Goal: Task Accomplishment & Management: Use online tool/utility

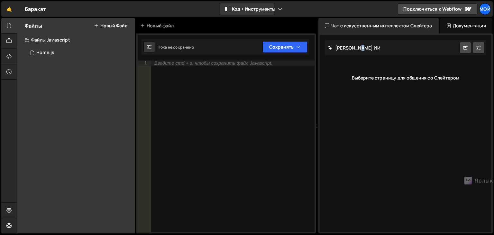
drag, startPoint x: 358, startPoint y: 49, endPoint x: 471, endPoint y: 63, distance: 113.6
click at [363, 49] on div "Слейтер ИИ Начать новый чат" at bounding box center [405, 47] width 161 height 15
click at [461, 47] on link at bounding box center [466, 48] width 12 height 12
click at [478, 46] on icon at bounding box center [478, 47] width 5 height 6
select select "chat"
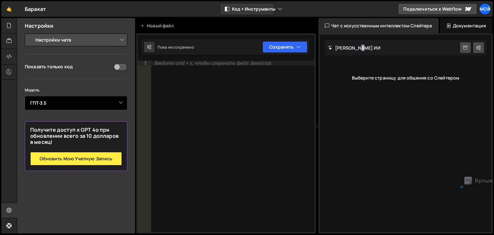
click at [110, 102] on select "Выберите модель ГПТ-3.5 GPT-4o мини GPT-4o (Pro) GPT-4.1 (Pro)" at bounding box center [76, 103] width 103 height 14
select select "gpt-4o-mini"
click at [25, 96] on select "Выберите модель ГПТ-3.5 GPT-4o мини GPT-4o (Pro) GPT-4.1 (Pro)" at bounding box center [76, 103] width 103 height 14
click at [217, 64] on font "Введите cmd + s, чтобы сохранить файл Javascript." at bounding box center [213, 62] width 118 height 5
click at [347, 54] on div "Слейтер ИИ Начать новый чат" at bounding box center [405, 47] width 161 height 15
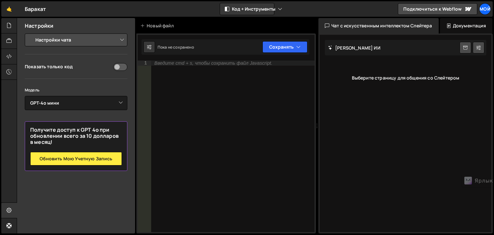
click at [460, 20] on div "Документация" at bounding box center [466, 25] width 52 height 15
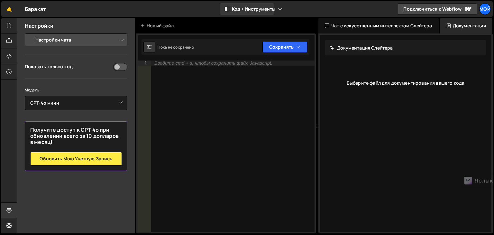
click at [410, 27] on font "Чат с искусственным интеллектом Слейтера" at bounding box center [381, 26] width 101 height 6
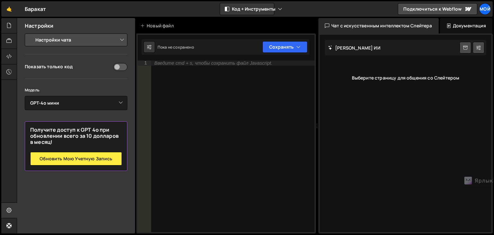
click at [398, 75] on font "Выберите страницу для общения со Слейтером" at bounding box center [406, 78] width 108 height 6
click at [399, 82] on div "Выберите страницу для общения со Слейтером" at bounding box center [405, 78] width 161 height 26
click at [251, 9] on font "Код + Инструменты" at bounding box center [253, 9] width 43 height 6
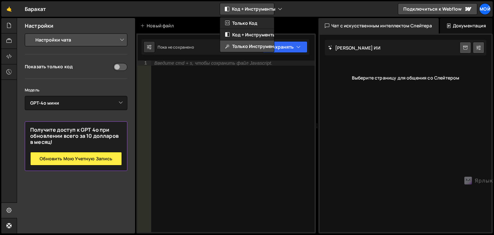
click at [255, 46] on font "Только инструменты" at bounding box center [255, 46] width 47 height 6
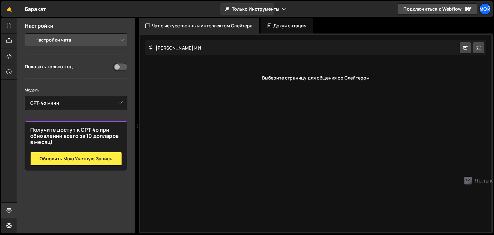
click at [189, 57] on div "Слейтер ИИ Начать новый чат Выберите страницу для общения со Слейтером" at bounding box center [315, 133] width 351 height 197
click at [470, 48] on link at bounding box center [466, 48] width 12 height 12
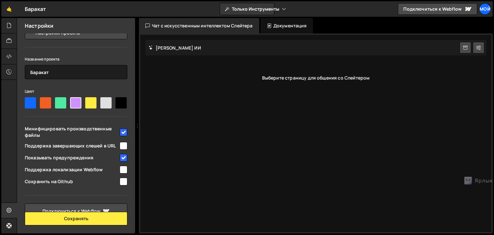
scroll to position [22, 0]
click at [121, 144] on input "checkbox" at bounding box center [124, 146] width 8 height 8
checkbox input "true"
click at [92, 205] on link "Подключиться к Webflow" at bounding box center [76, 210] width 103 height 15
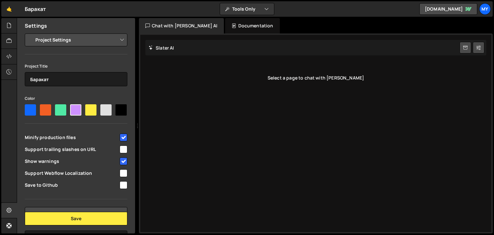
select select "68a904c354d45b5eb4076b80"
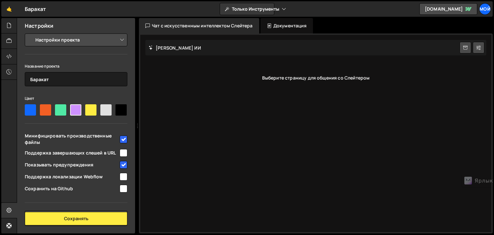
click at [101, 35] on select "Настройки проекта Настройки редактора кода Настройки чата" at bounding box center [77, 40] width 94 height 14
click at [77, 41] on select "Настройки проекта Настройки редактора кода Настройки чата" at bounding box center [77, 40] width 94 height 14
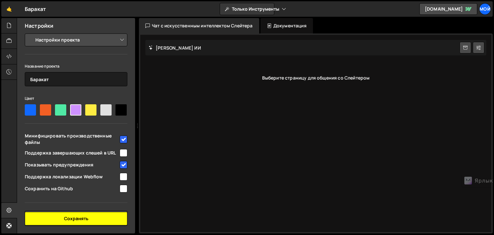
click at [78, 219] on font "Сохранять" at bounding box center [76, 219] width 24 height 6
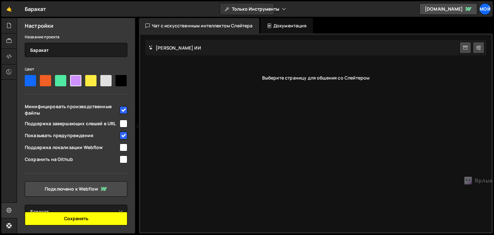
scroll to position [44, 0]
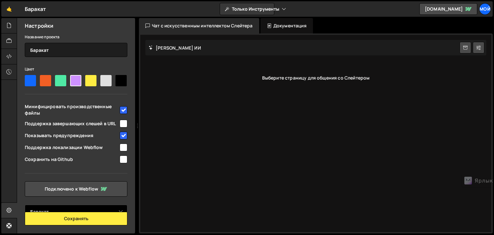
click at [73, 206] on select "Выбрать проект Баракат" at bounding box center [76, 212] width 103 height 14
click at [65, 210] on select "Выбрать проект Баракат" at bounding box center [76, 212] width 103 height 14
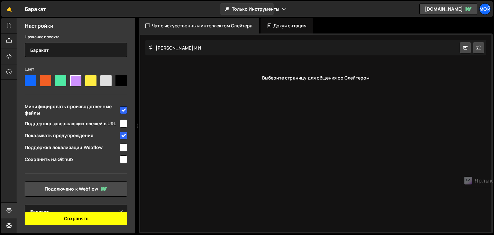
click at [67, 219] on font "Сохранять" at bounding box center [76, 219] width 24 height 6
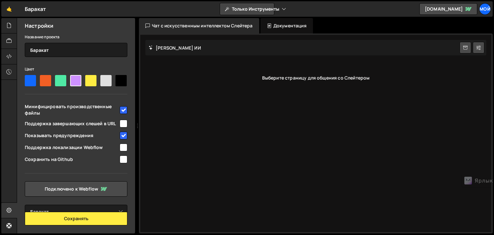
click at [260, 7] on font "Только инструменты" at bounding box center [255, 9] width 47 height 6
